Goal: Task Accomplishment & Management: Use online tool/utility

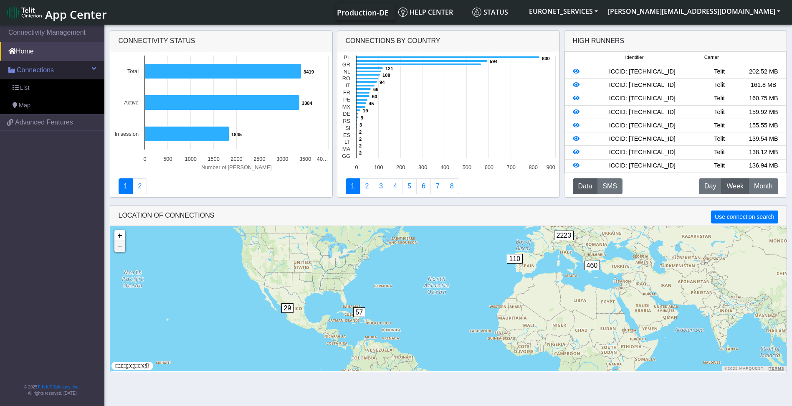
drag, startPoint x: 0, startPoint y: 0, endPoint x: 41, endPoint y: 71, distance: 82.1
click at [41, 71] on span "Connections" at bounding box center [35, 70] width 37 height 10
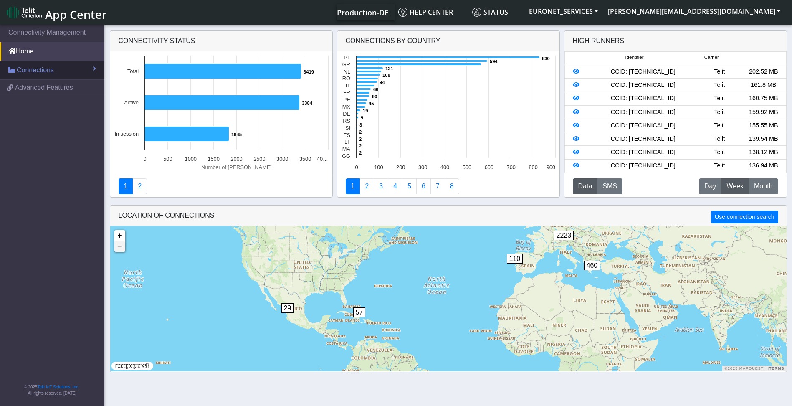
click at [41, 71] on span "Connections" at bounding box center [35, 70] width 37 height 10
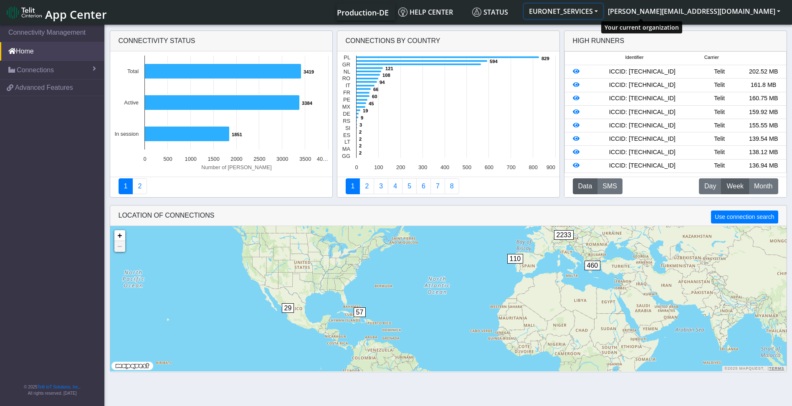
click at [603, 11] on button "EURONET_SERVICES" at bounding box center [563, 11] width 79 height 15
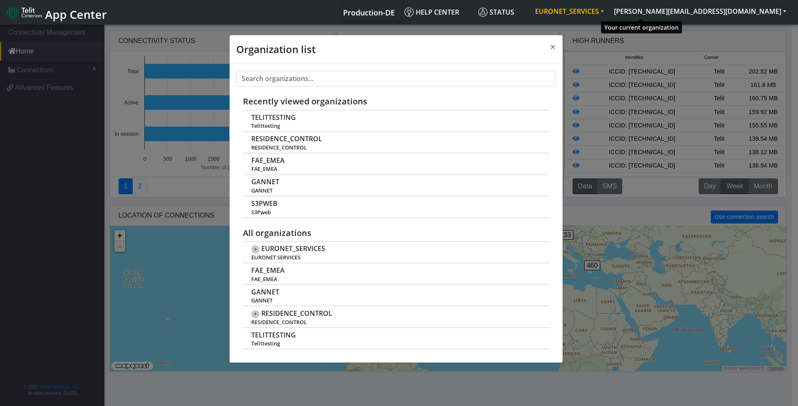
scroll to position [3, 0]
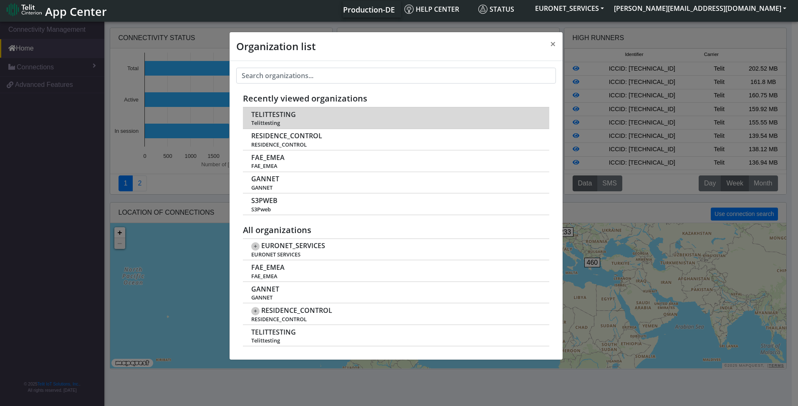
click at [278, 122] on span "Telittesting" at bounding box center [395, 123] width 289 height 6
click at [254, 119] on span "TELITTESTING" at bounding box center [273, 115] width 45 height 8
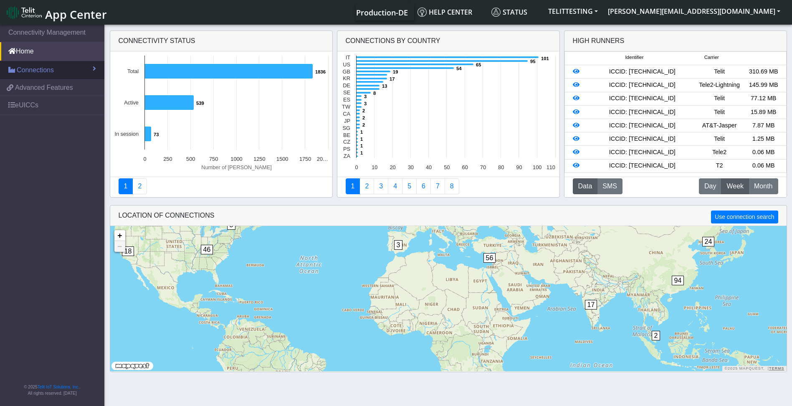
click at [90, 69] on link "Connections" at bounding box center [52, 70] width 104 height 18
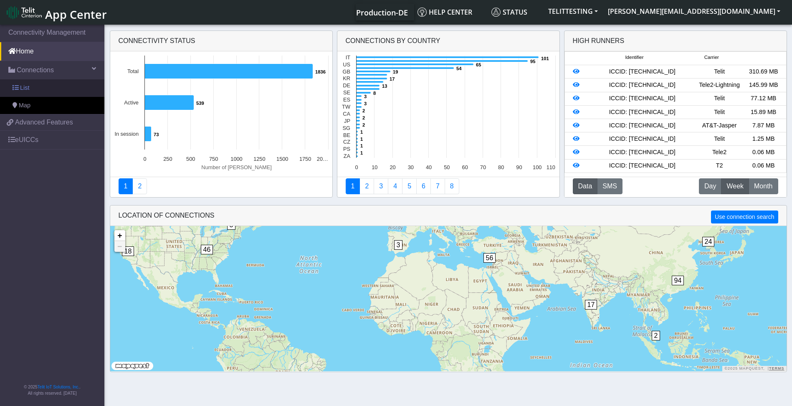
click at [25, 89] on span "List" at bounding box center [24, 88] width 9 height 9
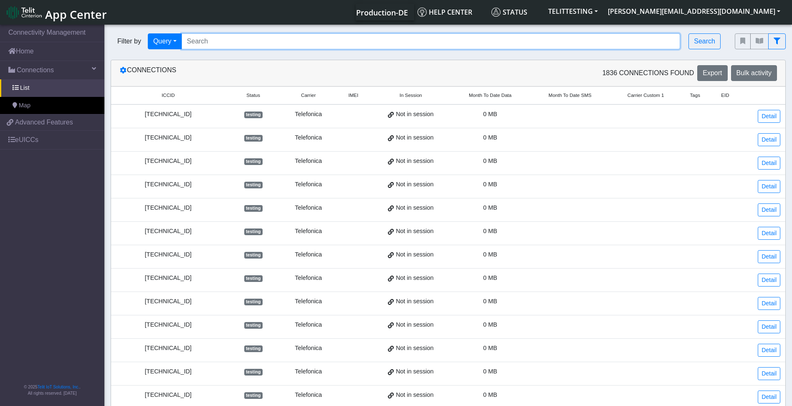
click at [234, 38] on input "Search..." at bounding box center [431, 41] width 499 height 16
paste input "89358151000010037524"
type input "89358151000010037524"
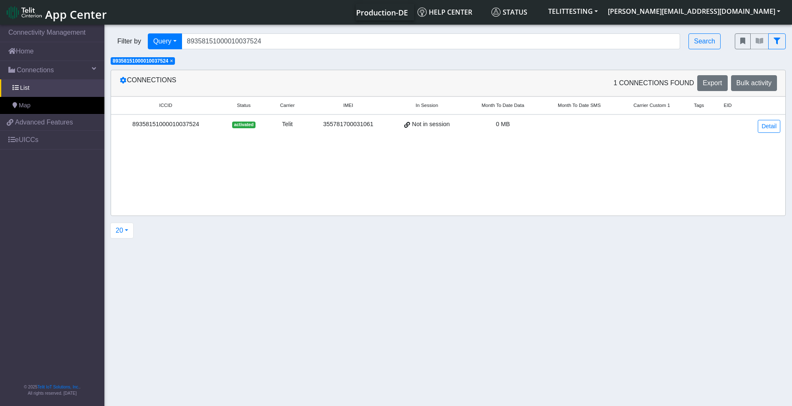
click at [179, 126] on div "89358151000010037524" at bounding box center [165, 124] width 99 height 9
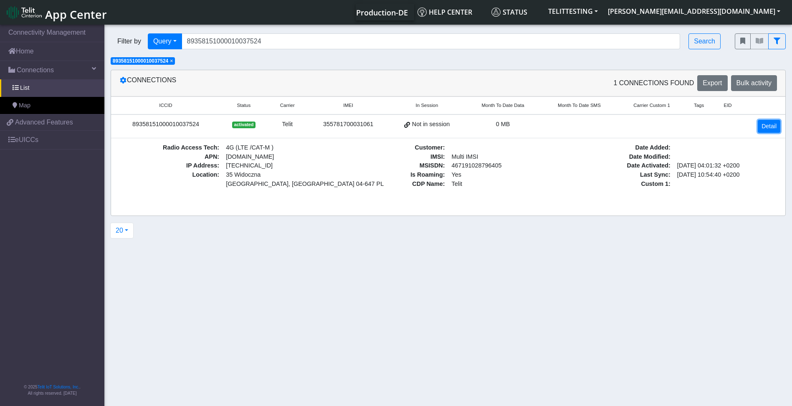
click at [777, 126] on link "Detail" at bounding box center [769, 126] width 23 height 13
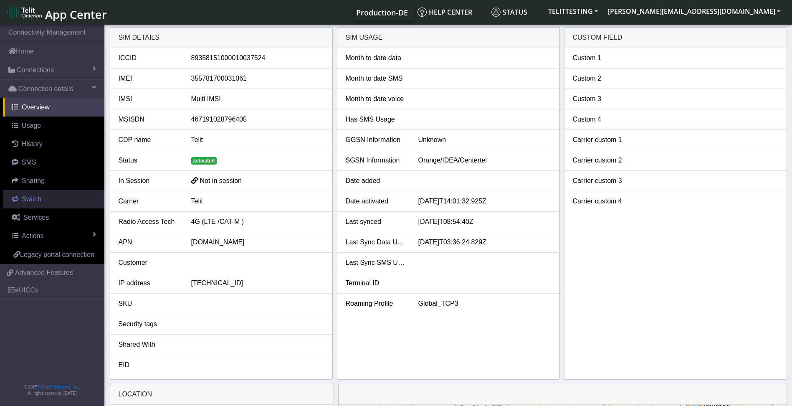
click at [31, 200] on span "Switch" at bounding box center [32, 198] width 20 height 7
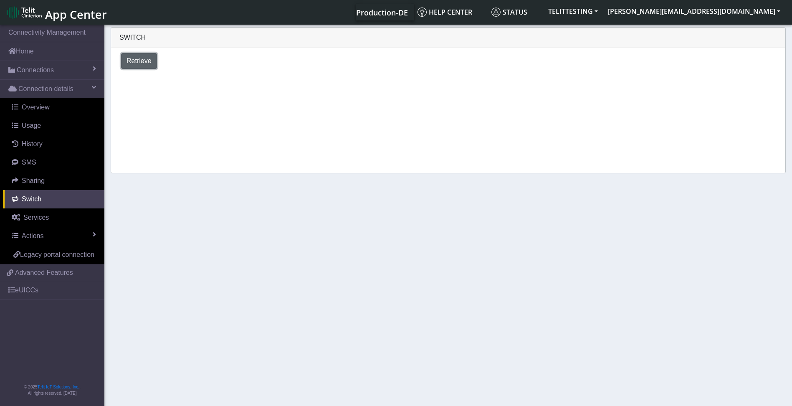
click at [134, 61] on span "Retrieve" at bounding box center [139, 60] width 25 height 7
select select "Poland"
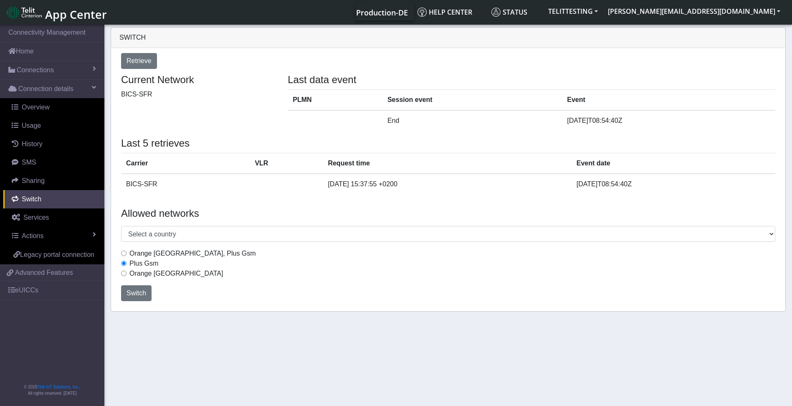
click at [124, 255] on input "Orange Poland, Plus Gsm" at bounding box center [123, 253] width 5 height 5
radio input "true"
click at [130, 291] on span "Switch" at bounding box center [137, 292] width 20 height 7
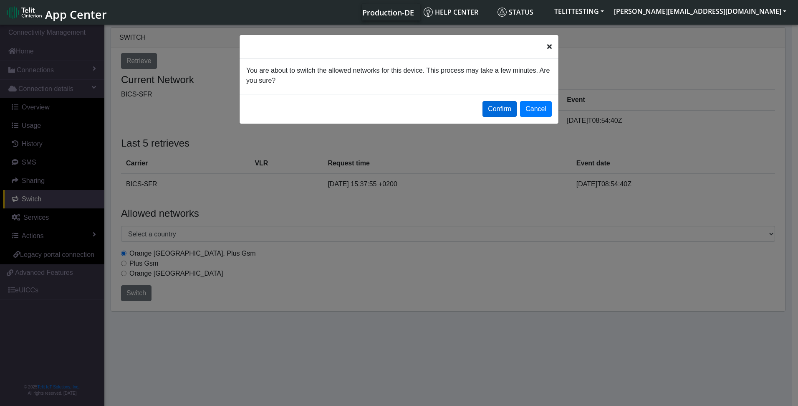
click at [499, 108] on button "Confirm" at bounding box center [500, 109] width 34 height 16
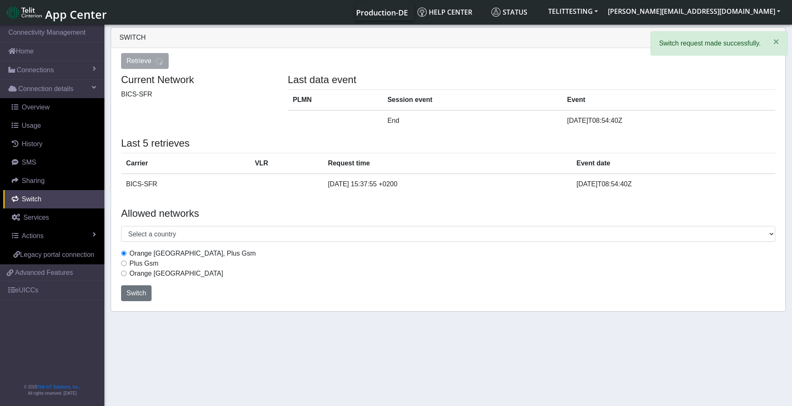
select select "Poland"
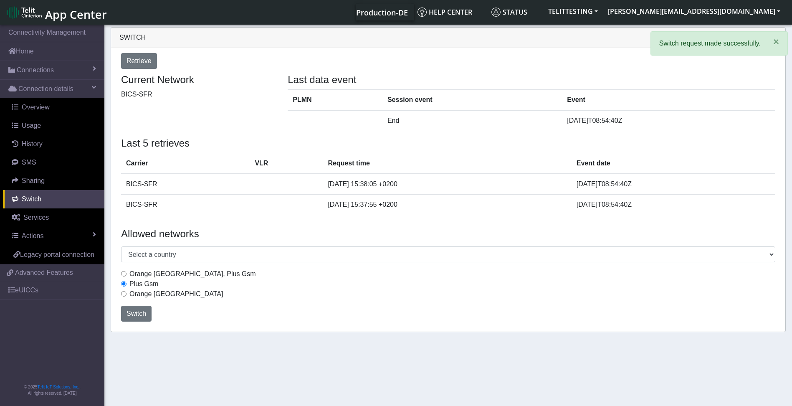
click at [122, 274] on input "Orange Poland, Plus Gsm" at bounding box center [123, 273] width 5 height 5
radio input "true"
click at [133, 312] on span "Switch" at bounding box center [137, 313] width 20 height 7
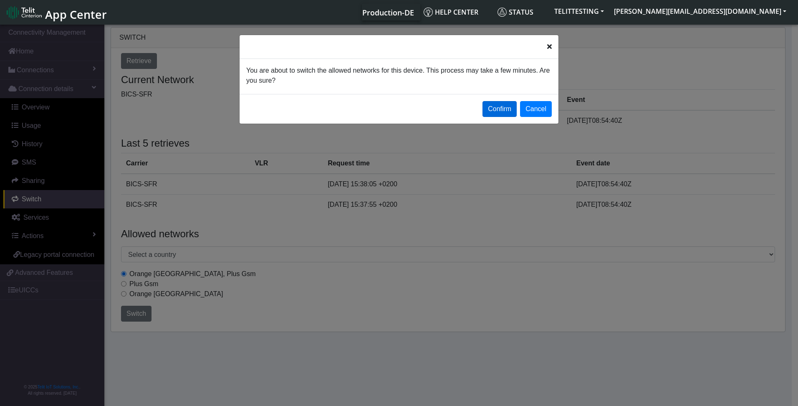
click at [501, 106] on button "Confirm" at bounding box center [500, 109] width 34 height 16
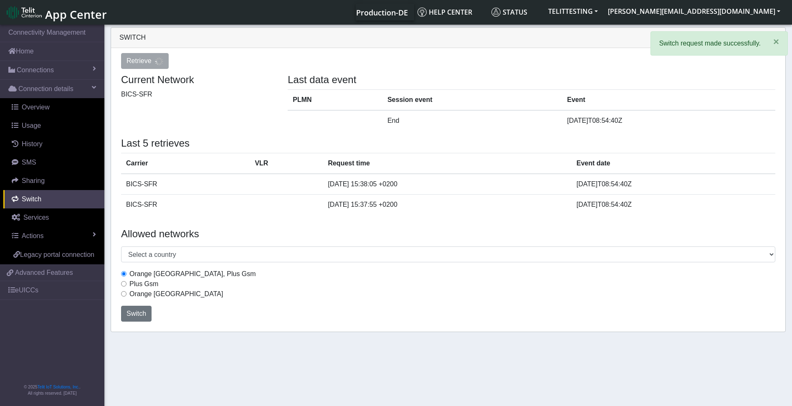
select select "Poland"
